Goal: Task Accomplishment & Management: Use online tool/utility

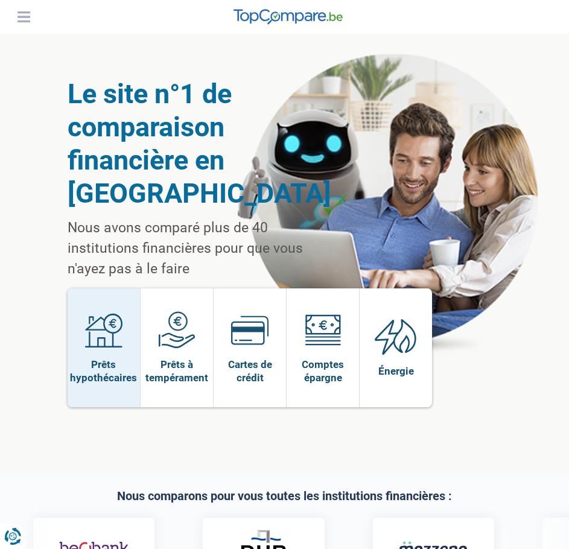
click at [106, 333] on img at bounding box center [103, 330] width 37 height 37
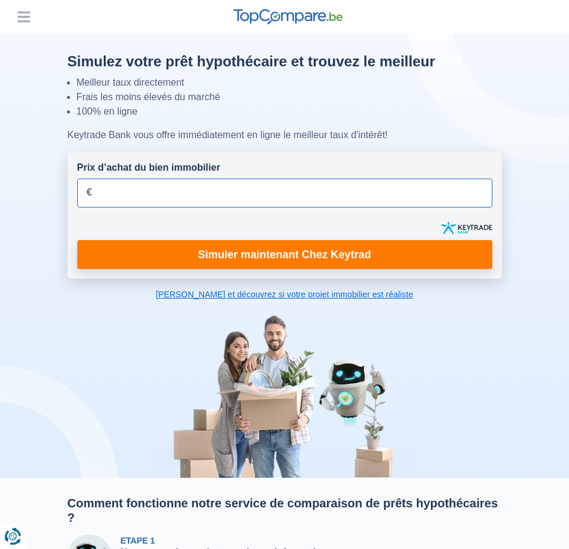
drag, startPoint x: 0, startPoint y: 0, endPoint x: 209, endPoint y: 196, distance: 286.2
click at [209, 196] on input "Prix d’achat du bien immobilier" at bounding box center [284, 193] width 415 height 29
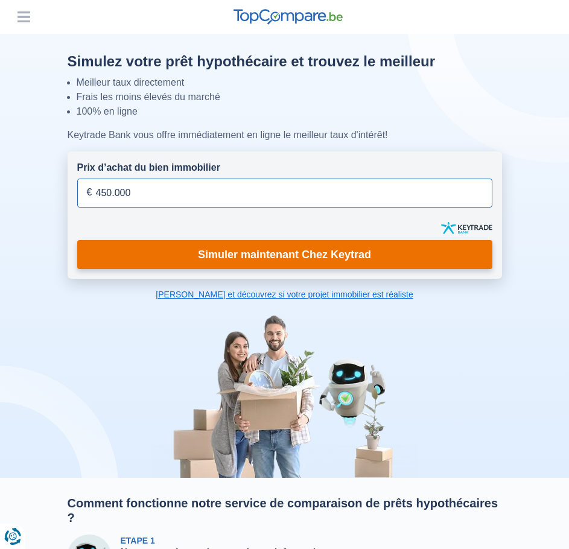
type input "450.000"
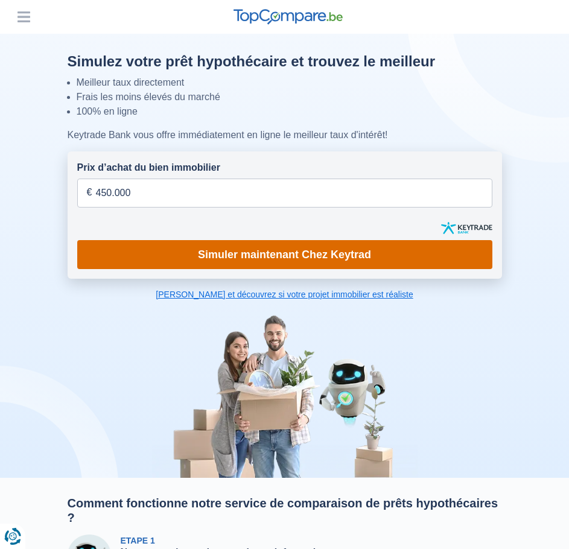
click at [233, 260] on link "Simuler maintenant Chez Keytrad" at bounding box center [284, 254] width 415 height 29
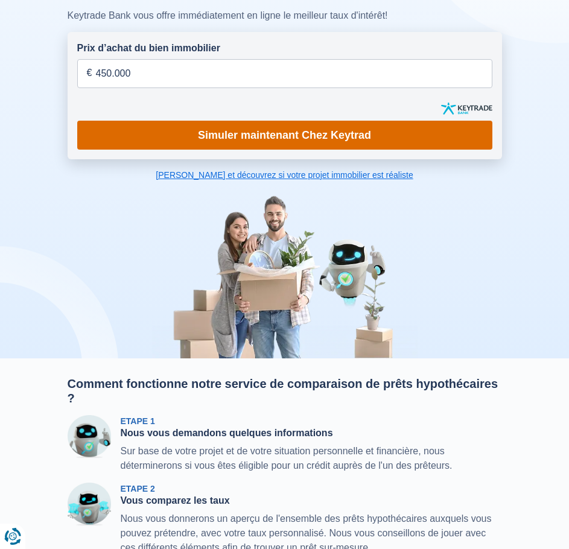
scroll to position [121, 0]
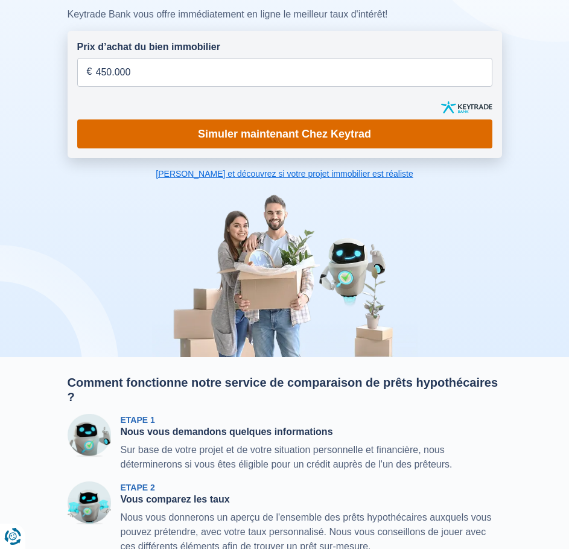
click at [253, 129] on link "Simuler maintenant Chez Keytrad" at bounding box center [284, 134] width 415 height 29
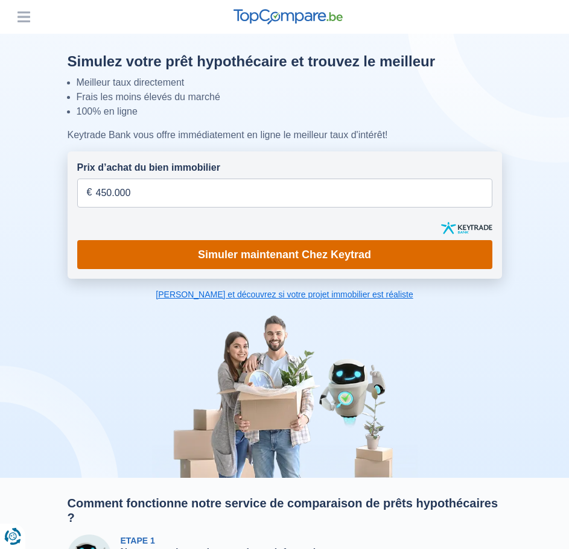
click at [228, 257] on link "Simuler maintenant Chez Keytrad" at bounding box center [284, 254] width 415 height 29
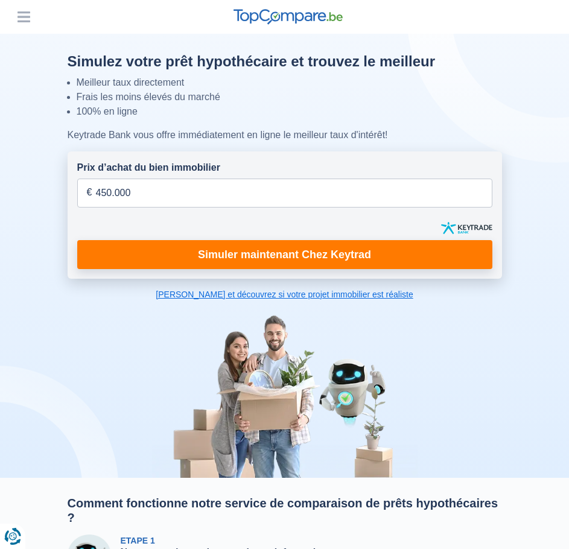
click at [225, 293] on link "Calculez et découvrez si votre projet immobilier est réaliste" at bounding box center [285, 295] width 435 height 12
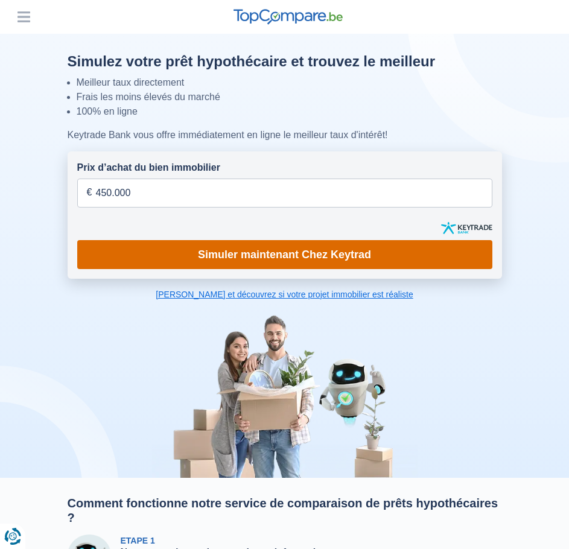
click at [304, 251] on link "Simuler maintenant Chez Keytrad" at bounding box center [284, 254] width 415 height 29
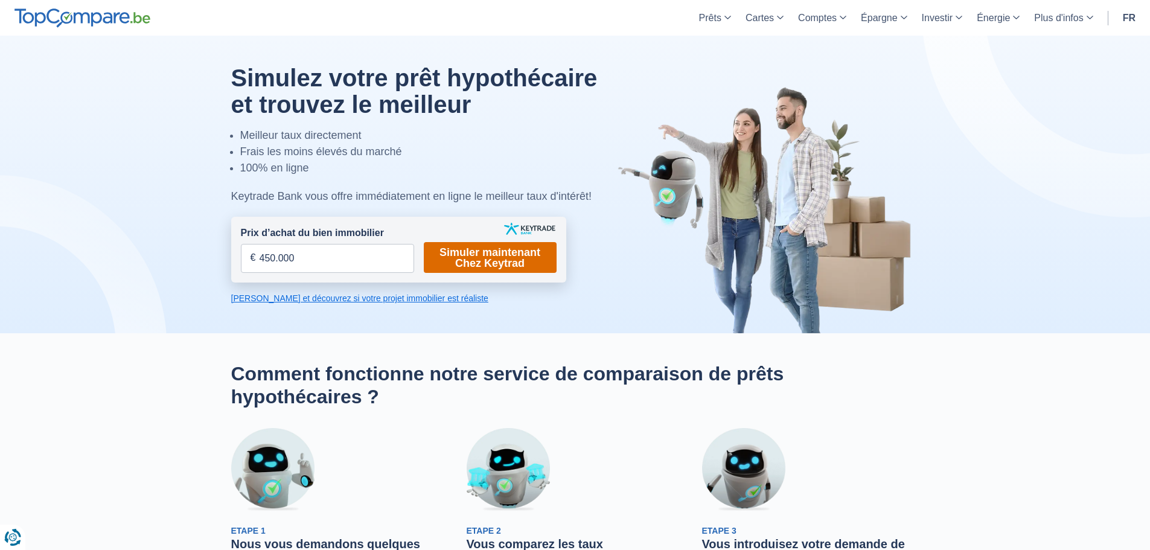
click at [477, 258] on link "Simuler maintenant Chez Keytrad" at bounding box center [490, 257] width 133 height 31
click at [325, 265] on input "Prix d’achat du bien immobilier" at bounding box center [327, 258] width 173 height 29
click at [436, 262] on link "Simuler maintenant Chez Keytrad" at bounding box center [490, 257] width 133 height 31
click at [336, 252] on input "Prix d’achat du bien immobilier" at bounding box center [327, 258] width 173 height 29
type input "450.000"
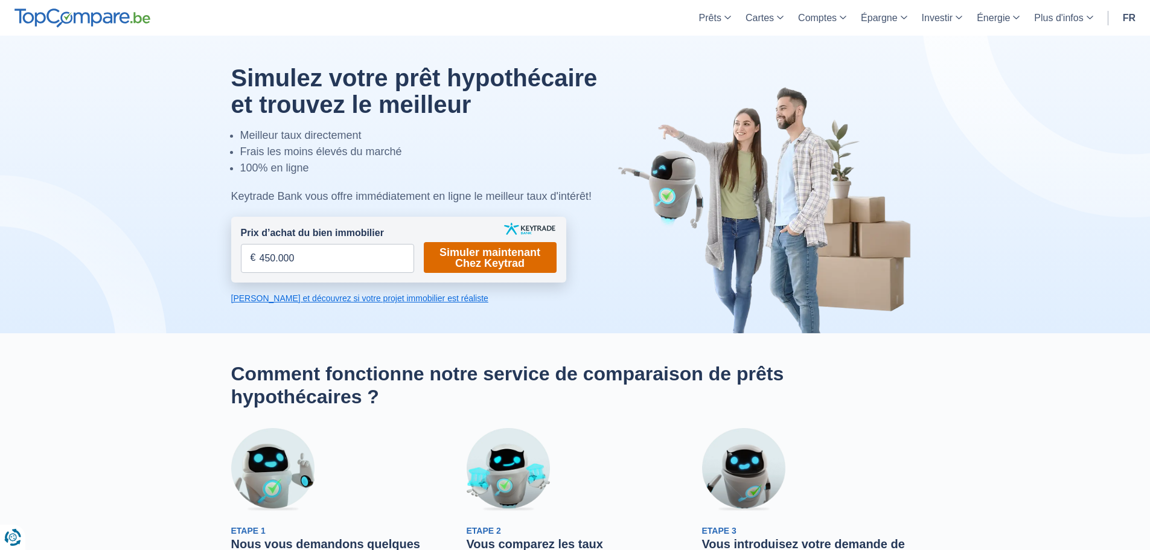
click at [481, 255] on link "Simuler maintenant Chez Keytrad" at bounding box center [490, 257] width 133 height 31
click at [327, 300] on link "Calculez et découvrez si votre projet immobilier est réaliste" at bounding box center [398, 298] width 335 height 12
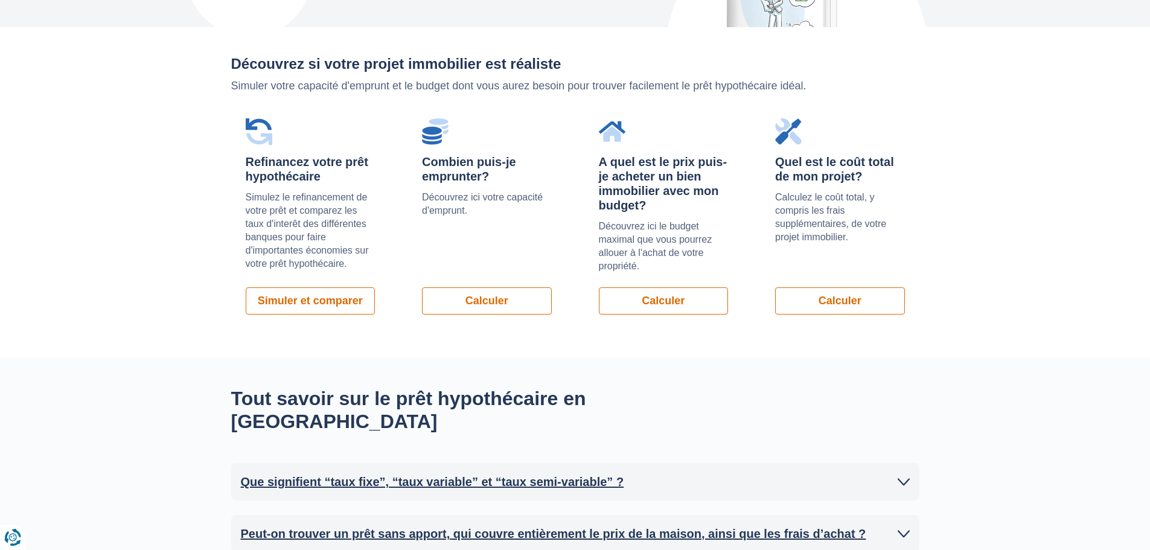
scroll to position [856, 0]
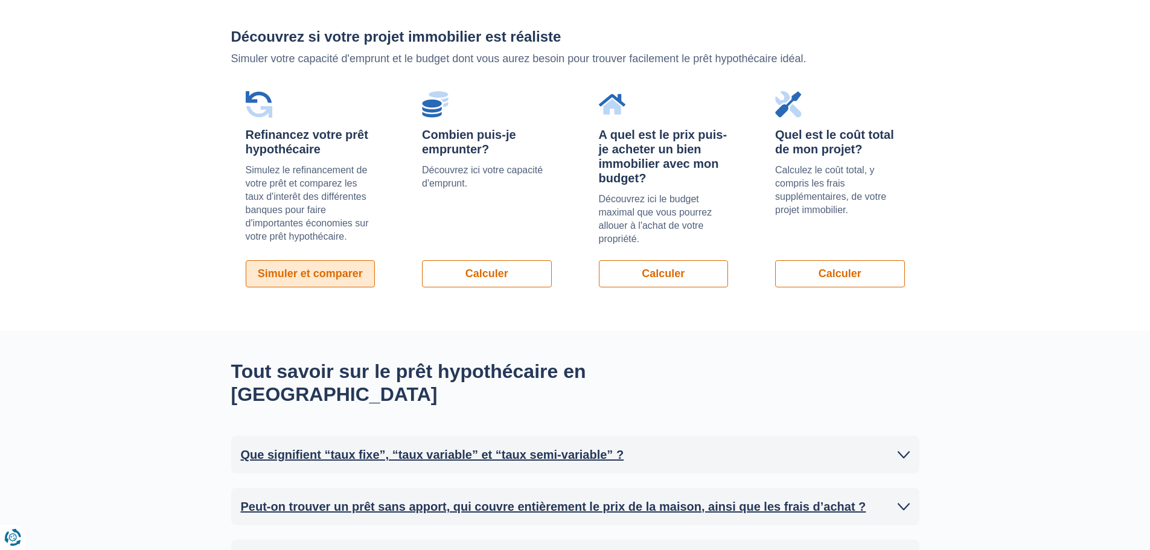
click at [339, 269] on link "Simuler et comparer" at bounding box center [311, 273] width 130 height 27
